Goal: Task Accomplishment & Management: Manage account settings

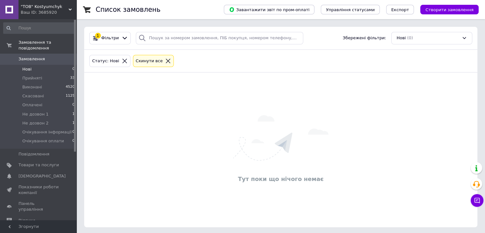
click at [37, 65] on li "Нові 0" at bounding box center [39, 69] width 78 height 9
click at [56, 173] on span "[DEMOGRAPHIC_DATA]" at bounding box center [39, 176] width 41 height 6
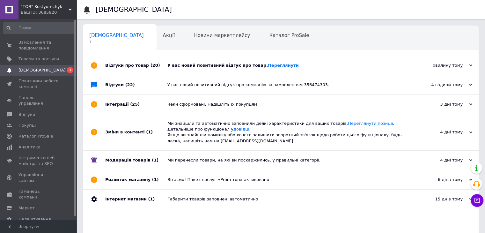
click at [167, 67] on div "Відгуки про товар (20)" at bounding box center [136, 65] width 62 height 19
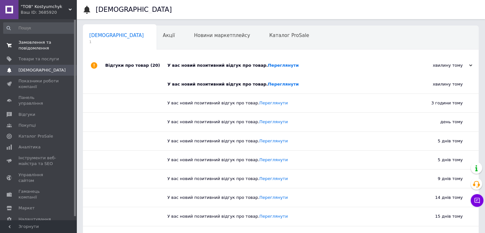
click at [56, 53] on link "Замовлення та повідомлення 0 0" at bounding box center [39, 45] width 78 height 17
